Goal: Use online tool/utility

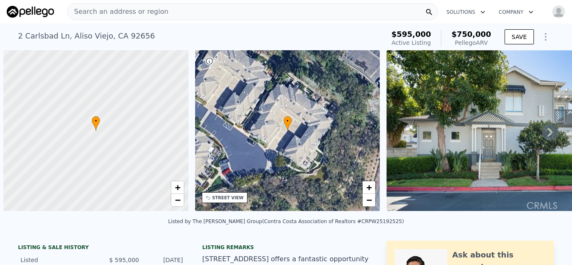
select select "30"
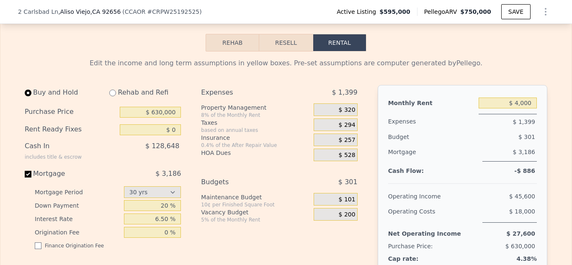
scroll to position [1283, 0]
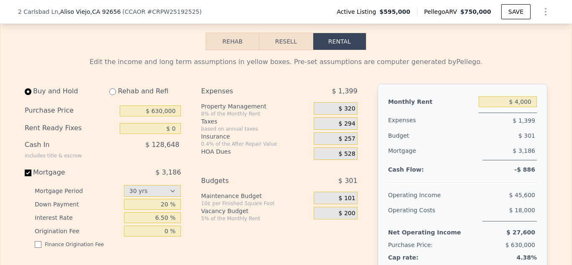
click at [285, 44] on button "Resell" at bounding box center [285, 42] width 53 height 18
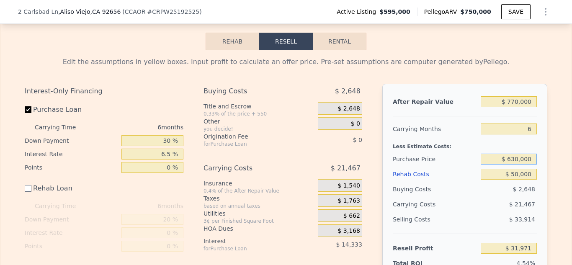
click at [519, 160] on input "$ 630,000" at bounding box center [508, 159] width 56 height 11
type input "$ 655,000"
click at [564, 151] on div "Edit the assumptions in yellow boxes. Input profit to calculate an offer price.…" at bounding box center [285, 197] width 571 height 294
type input "$ 6,318"
click at [516, 100] on input "$ 770,000" at bounding box center [508, 101] width 56 height 11
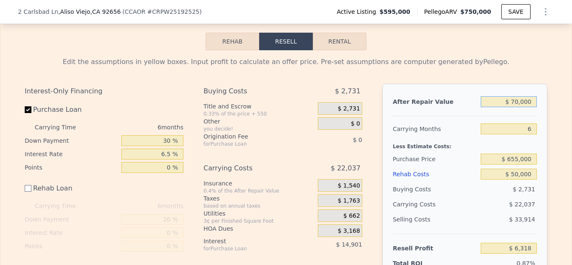
type input "$ 780,000"
type input "$ 15,865"
type input "$ 780,000"
click at [558, 136] on div "Edit the assumptions in yellow boxes. Input profit to calculate an offer price.…" at bounding box center [285, 197] width 571 height 294
